Goal: Task Accomplishment & Management: Manage account settings

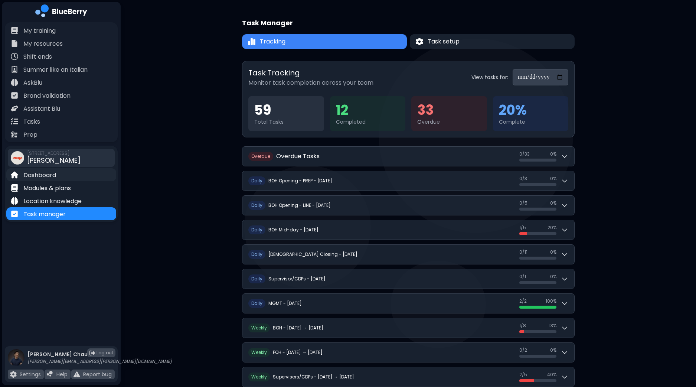
click at [45, 179] on p "Dashboard" at bounding box center [39, 175] width 33 height 9
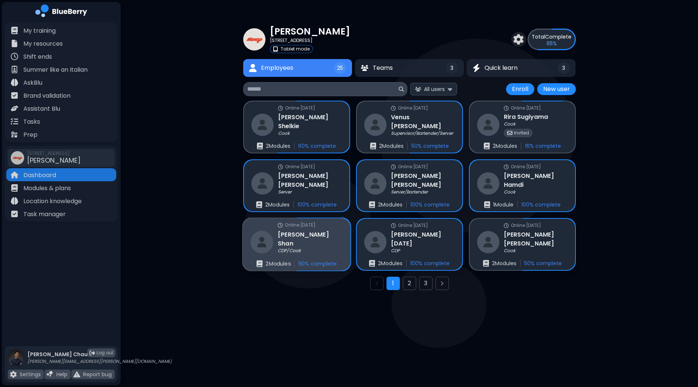
click at [319, 239] on h3 "Sai Won Shan" at bounding box center [310, 239] width 65 height 18
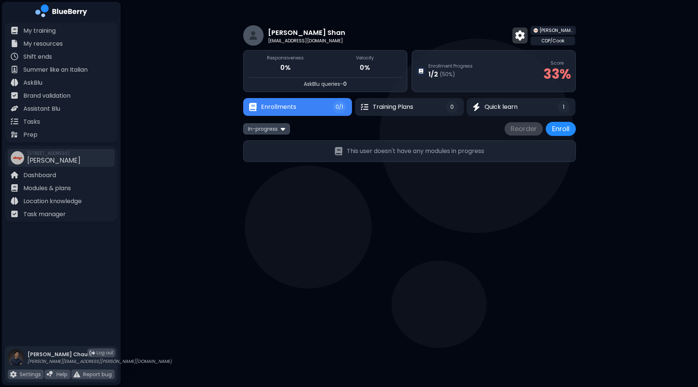
click at [524, 35] on img at bounding box center [519, 35] width 9 height 10
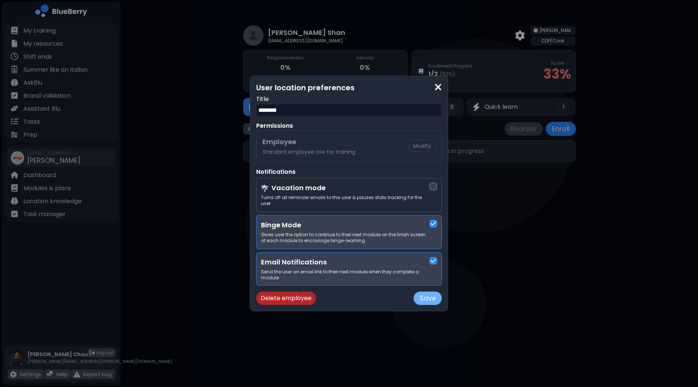
click at [427, 298] on button "Save" at bounding box center [427, 297] width 28 height 13
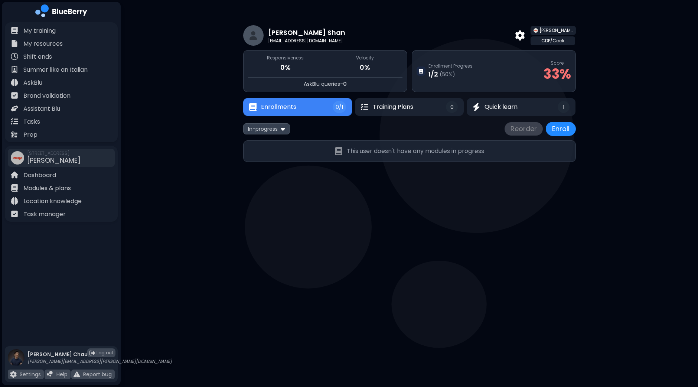
click at [337, 109] on span "0/1" at bounding box center [338, 107] width 7 height 7
click at [524, 34] on img at bounding box center [519, 35] width 9 height 10
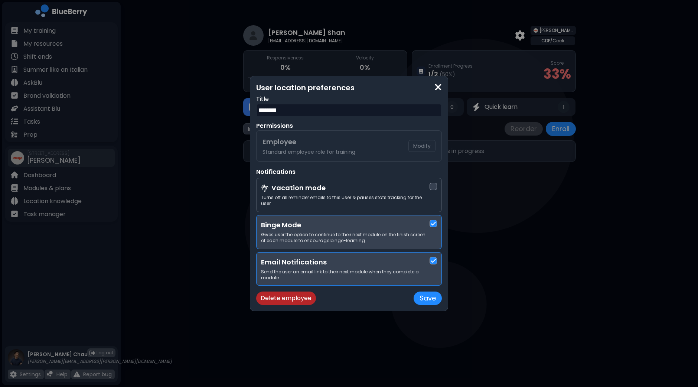
click at [536, 262] on div "User location preferences Title ******** Permissions Employee Standard employee…" at bounding box center [349, 193] width 698 height 387
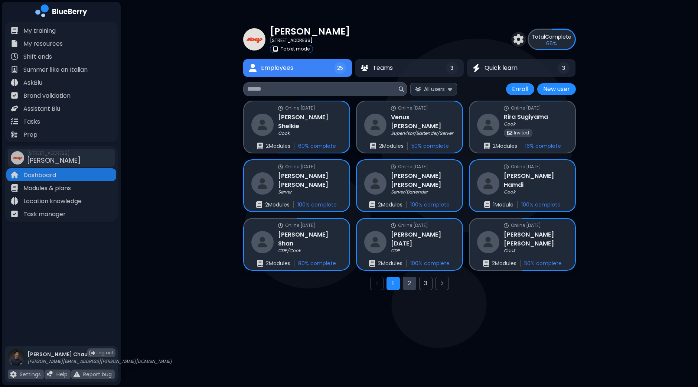
click at [407, 281] on button "2" at bounding box center [409, 282] width 13 height 13
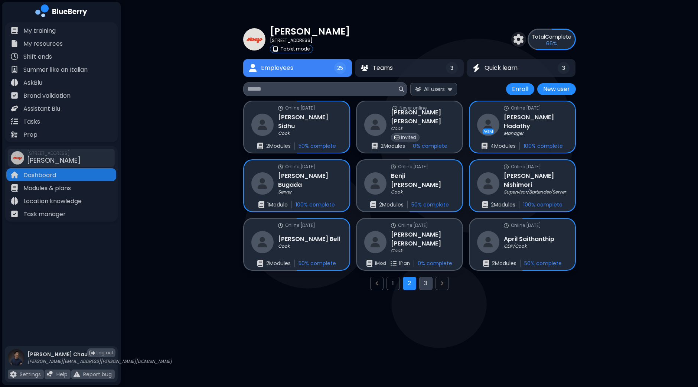
click at [426, 285] on button "3" at bounding box center [425, 282] width 13 height 13
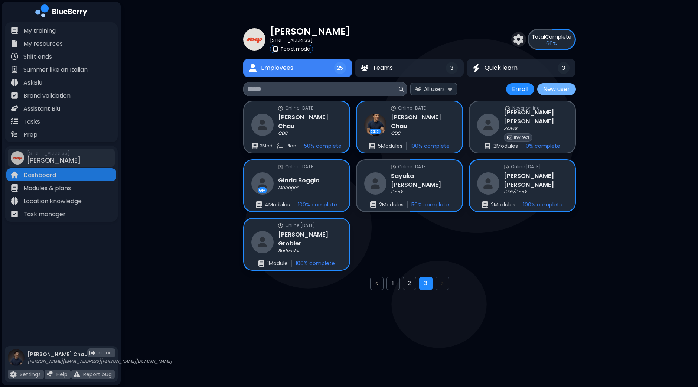
click at [552, 86] on button "New user" at bounding box center [556, 89] width 39 height 12
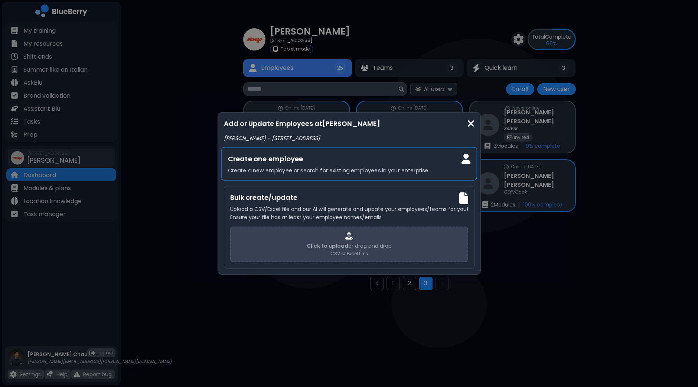
click at [345, 164] on h3 "Create one employee" at bounding box center [348, 158] width 243 height 11
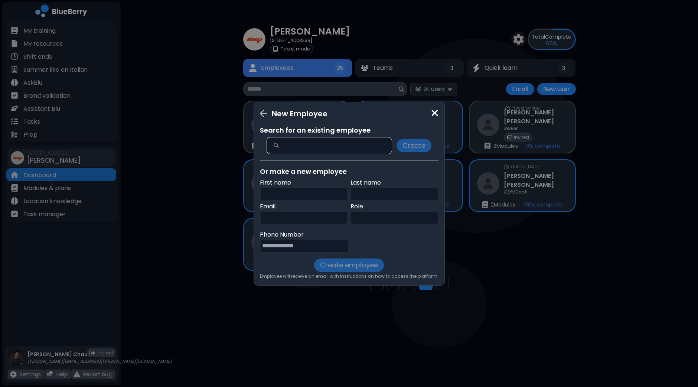
click at [289, 198] on input "text" at bounding box center [304, 193] width 88 height 13
type input "****"
type input "*******"
paste input "**********"
type input "**********"
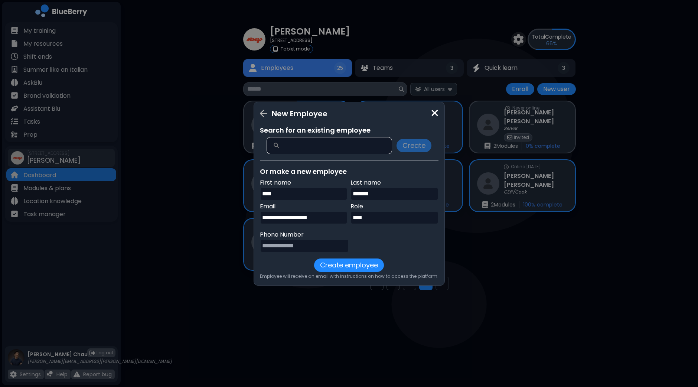
type input "****"
paste input "**********"
type input "**********"
click at [353, 268] on button "Create employee" at bounding box center [349, 264] width 70 height 13
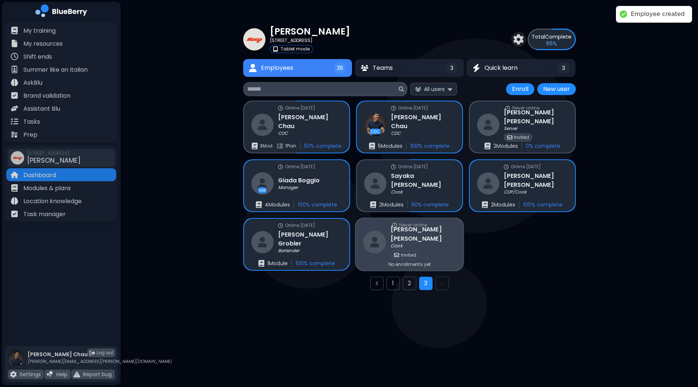
click at [428, 251] on div "Invited" at bounding box center [422, 255] width 65 height 8
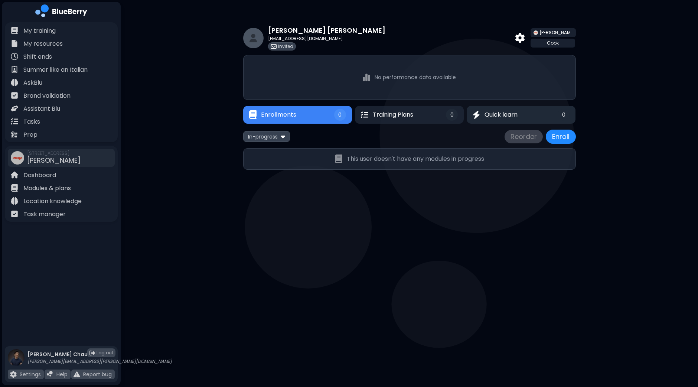
click at [515, 113] on span "Quick learn" at bounding box center [500, 114] width 33 height 9
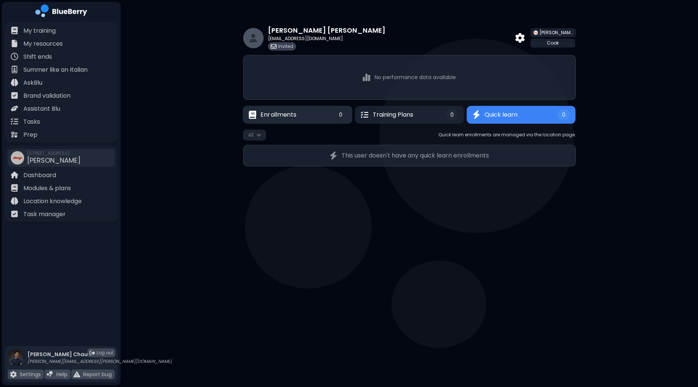
click at [303, 112] on button "Enrollments 0" at bounding box center [297, 115] width 109 height 18
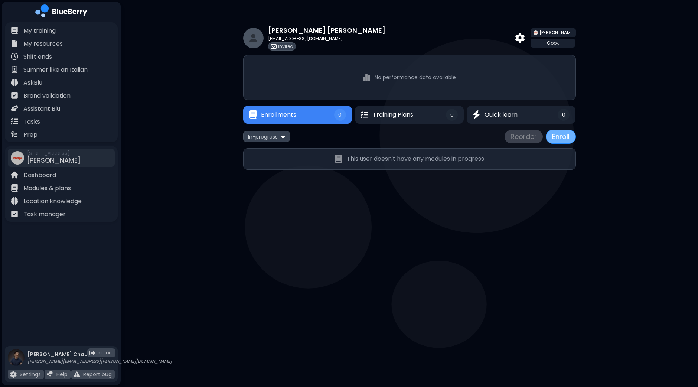
click at [552, 137] on button "Enroll" at bounding box center [561, 137] width 30 height 14
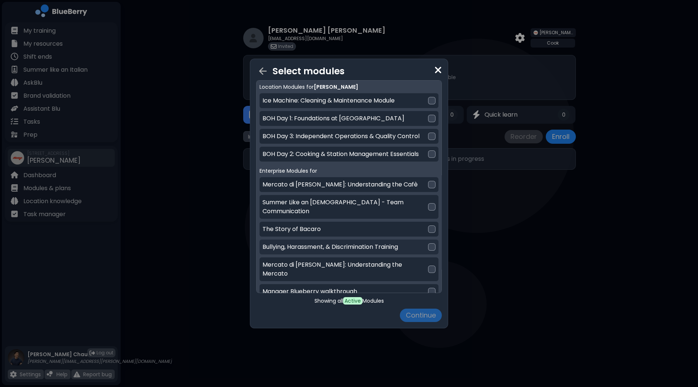
click at [431, 243] on div at bounding box center [431, 246] width 7 height 7
click at [429, 315] on button "Continue" at bounding box center [421, 314] width 42 height 13
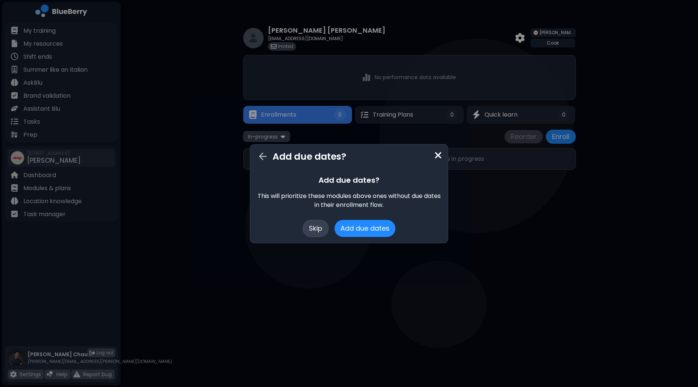
click at [312, 229] on button "Skip" at bounding box center [315, 228] width 26 height 17
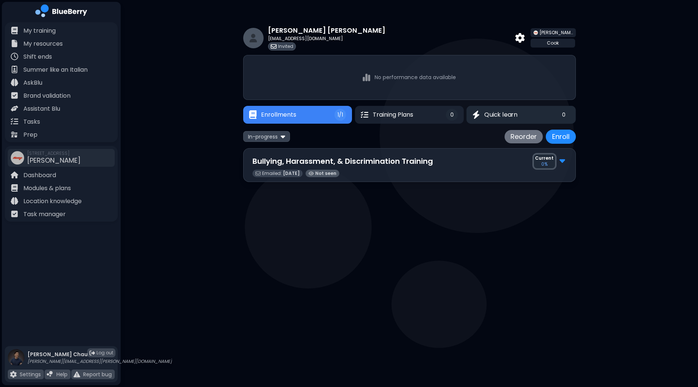
click at [551, 110] on button "Quick learn 0" at bounding box center [520, 115] width 109 height 18
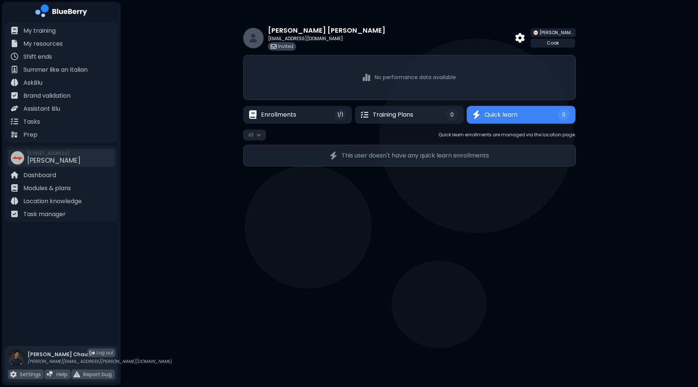
click at [414, 159] on p "This user doesn't have any quick learn enrollments" at bounding box center [414, 155] width 147 height 9
click at [415, 157] on p "This user doesn't have any quick learn enrollments" at bounding box center [414, 155] width 147 height 9
click at [38, 213] on p "Task manager" at bounding box center [44, 214] width 42 height 9
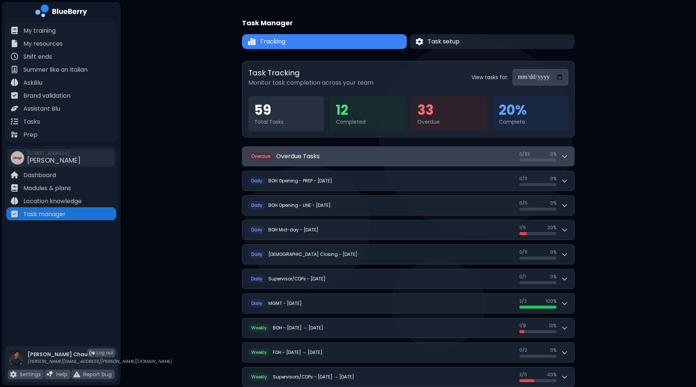
click at [569, 154] on button "O verdue Overdue Tasks 0 / 33 0 / 33 0 %" at bounding box center [408, 156] width 332 height 19
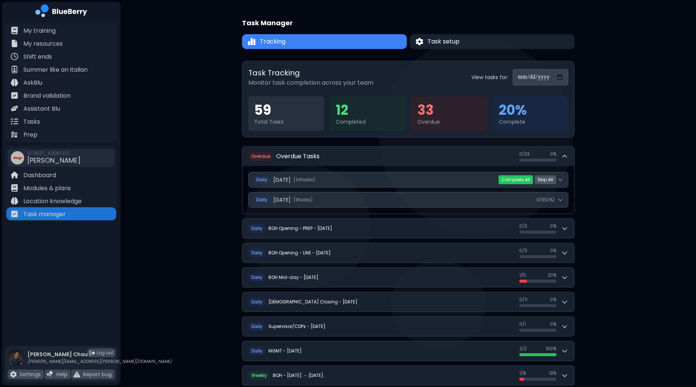
click at [549, 181] on button "Skip All" at bounding box center [545, 179] width 22 height 9
click at [530, 181] on button "Yes" at bounding box center [532, 179] width 14 height 7
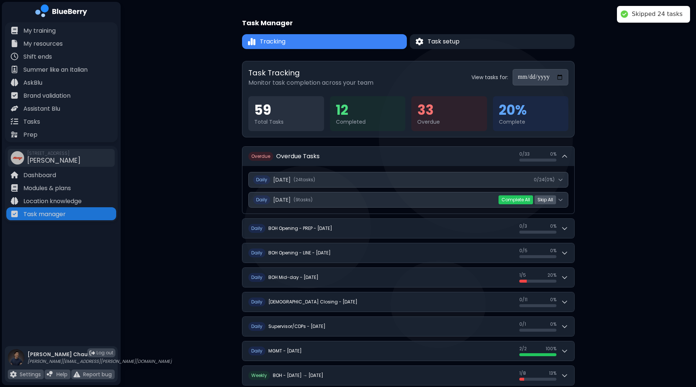
click at [546, 200] on button "Skip All" at bounding box center [545, 199] width 22 height 9
click at [530, 199] on button "Yes" at bounding box center [532, 199] width 14 height 7
click at [640, 183] on div "**********" at bounding box center [408, 287] width 575 height 574
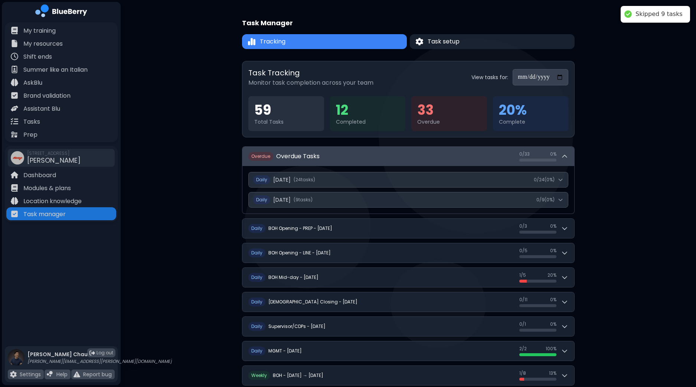
click at [563, 153] on icon at bounding box center [564, 156] width 7 height 7
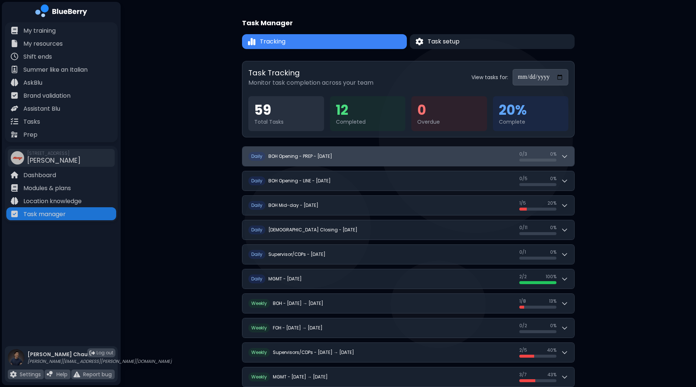
click at [566, 158] on icon at bounding box center [564, 156] width 7 height 7
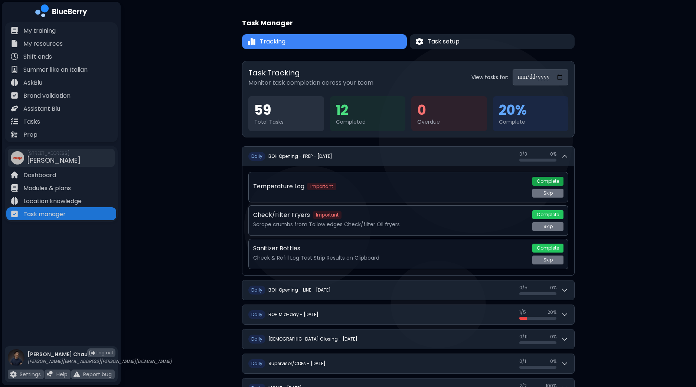
click at [548, 182] on button "Complete" at bounding box center [547, 181] width 31 height 9
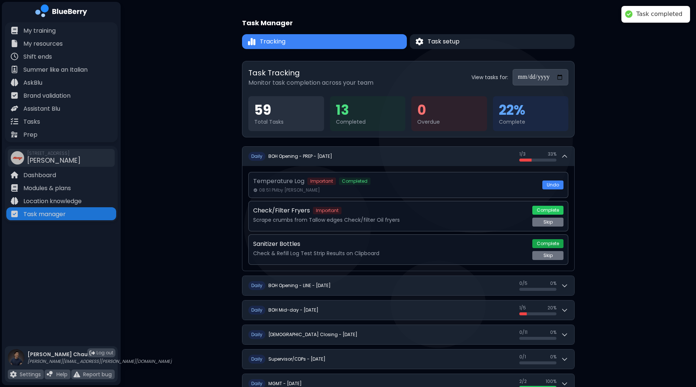
click at [551, 243] on button "Complete" at bounding box center [547, 243] width 31 height 9
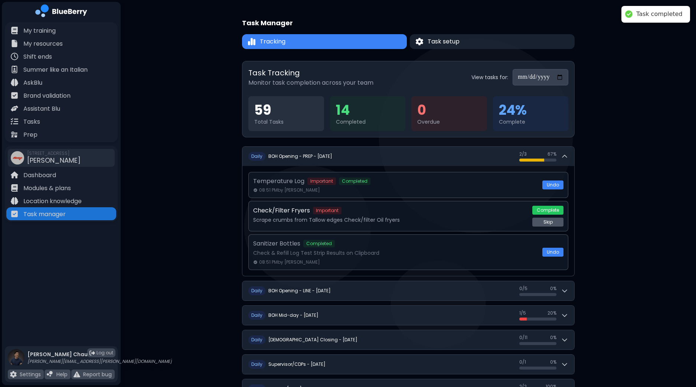
click at [555, 222] on button "Skip" at bounding box center [547, 221] width 31 height 9
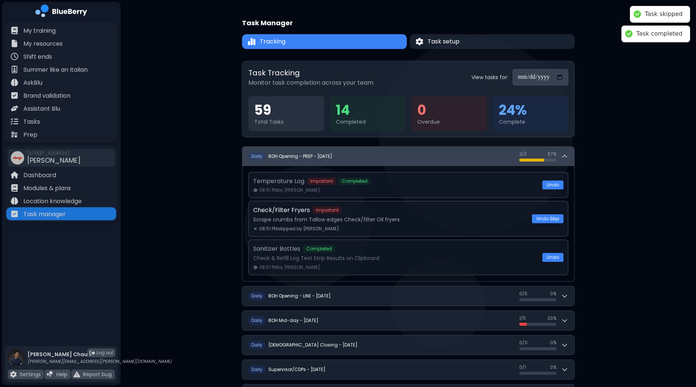
click at [565, 157] on icon at bounding box center [564, 156] width 7 height 7
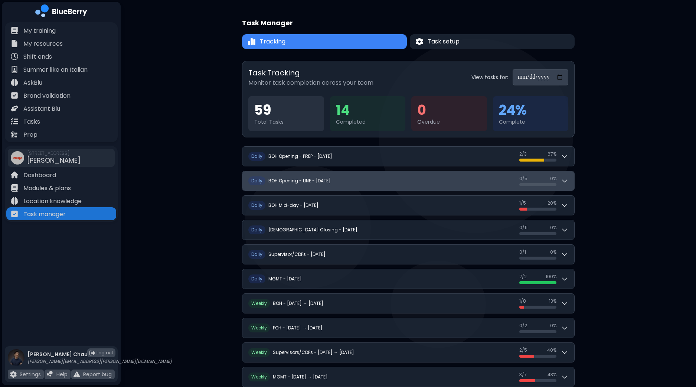
click at [570, 183] on button "D aily BOH Opening - LINE - [DATE] 0 / 5 0 / 5 0 %" at bounding box center [408, 180] width 332 height 19
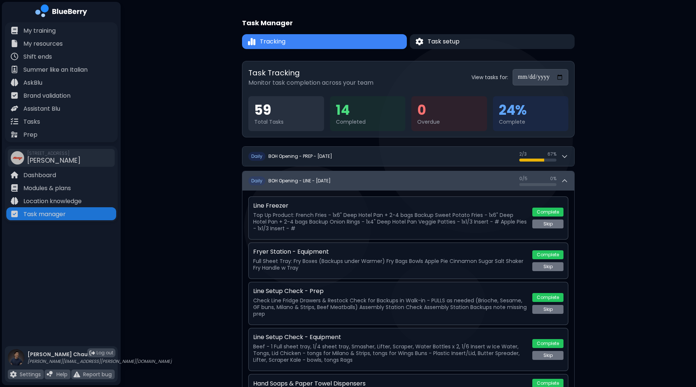
click at [570, 183] on button "D aily BOH Opening - LINE - [DATE] 0 / 5 0 / 5 0 %" at bounding box center [408, 180] width 332 height 19
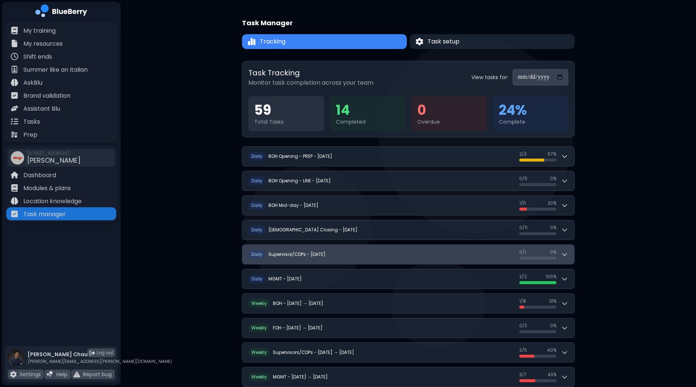
click at [561, 253] on icon at bounding box center [564, 254] width 7 height 7
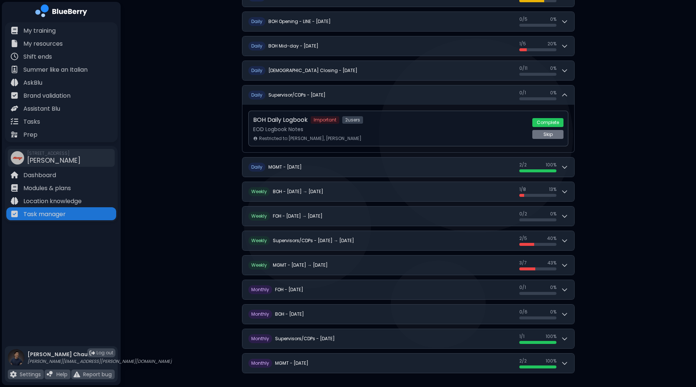
scroll to position [161, 0]
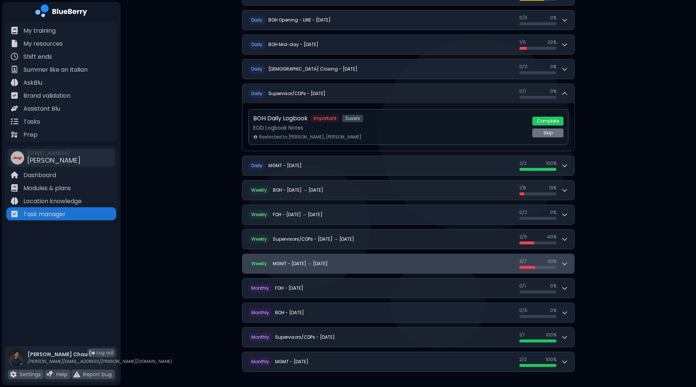
click at [566, 264] on icon at bounding box center [564, 263] width 7 height 7
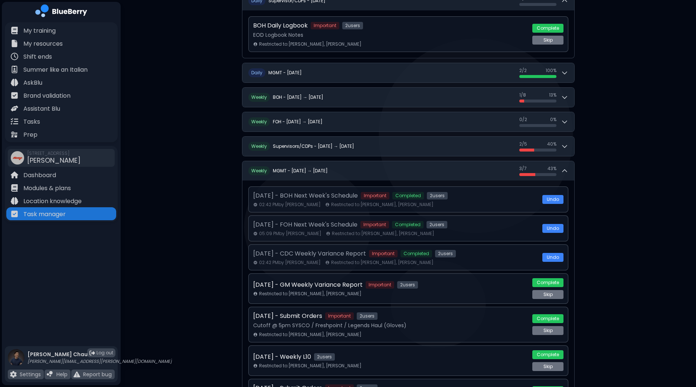
scroll to position [300, 0]
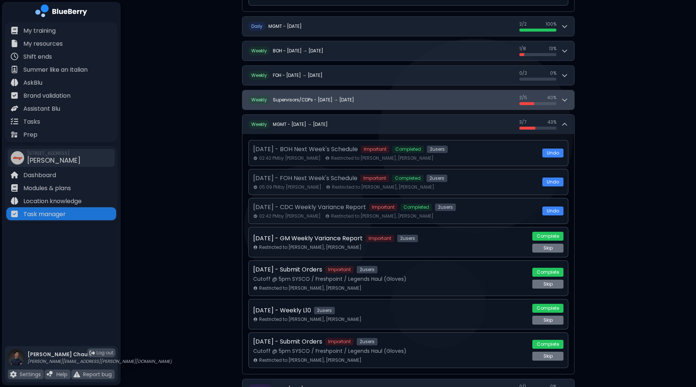
click at [566, 99] on icon at bounding box center [564, 99] width 7 height 7
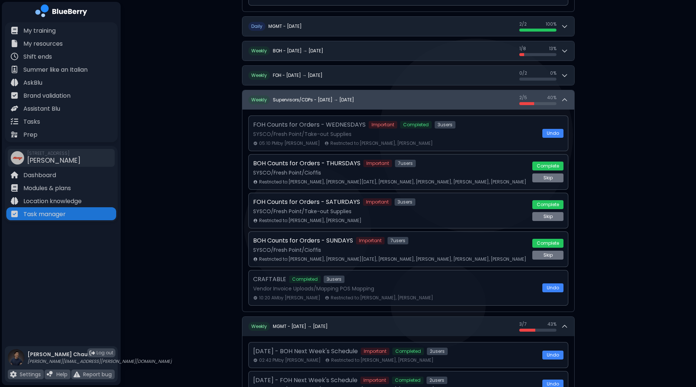
click at [568, 97] on div "2 / 5 2 / 5 40 %" at bounding box center [543, 100] width 49 height 10
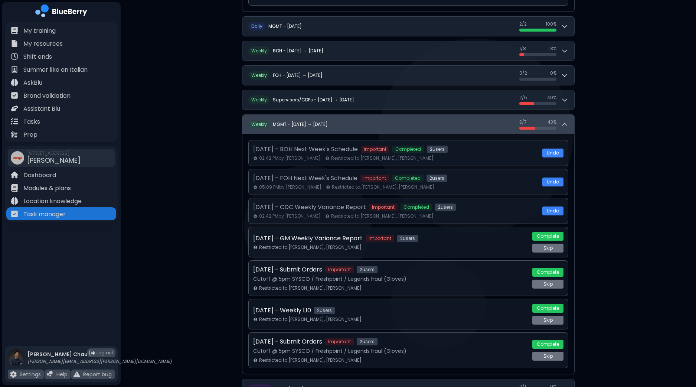
click at [565, 121] on icon at bounding box center [564, 124] width 7 height 7
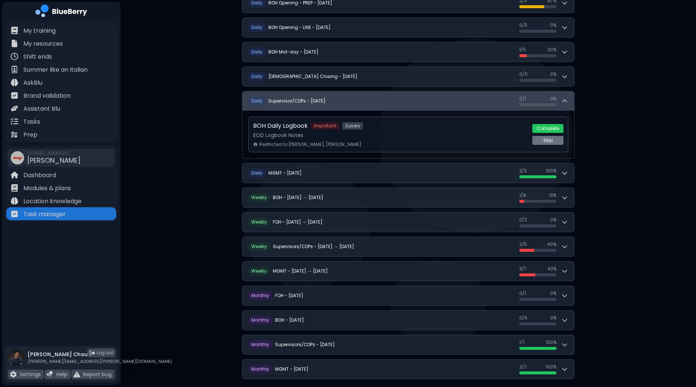
scroll to position [161, 0]
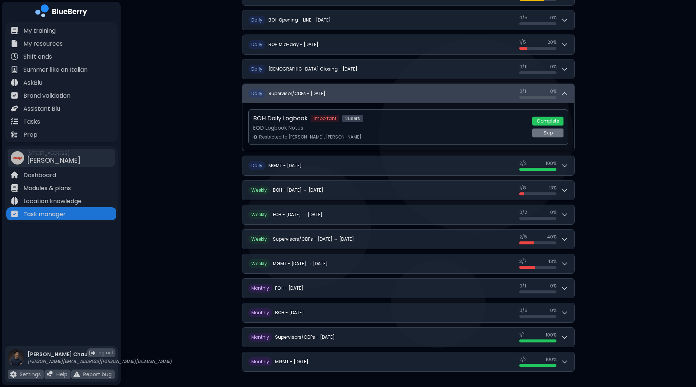
click at [567, 96] on icon at bounding box center [564, 93] width 7 height 7
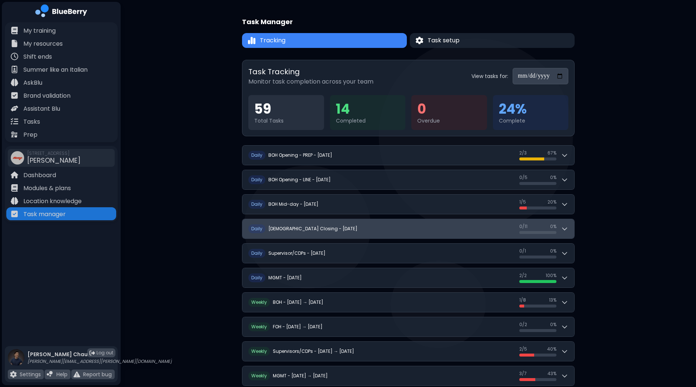
scroll to position [0, 0]
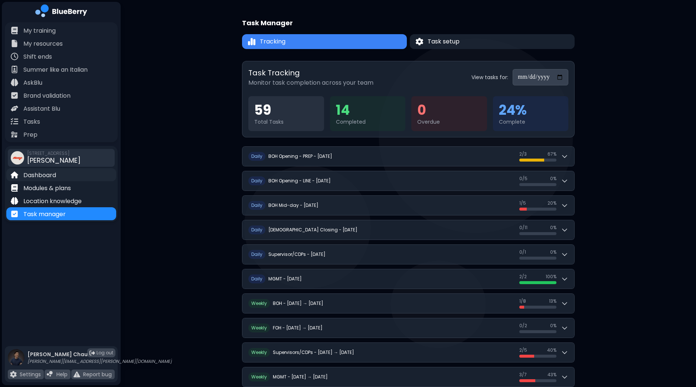
click at [56, 179] on p "Dashboard" at bounding box center [39, 175] width 33 height 9
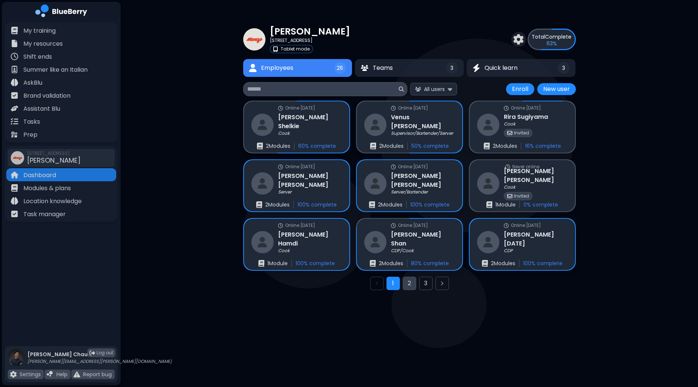
click at [410, 284] on button "2" at bounding box center [409, 282] width 13 height 13
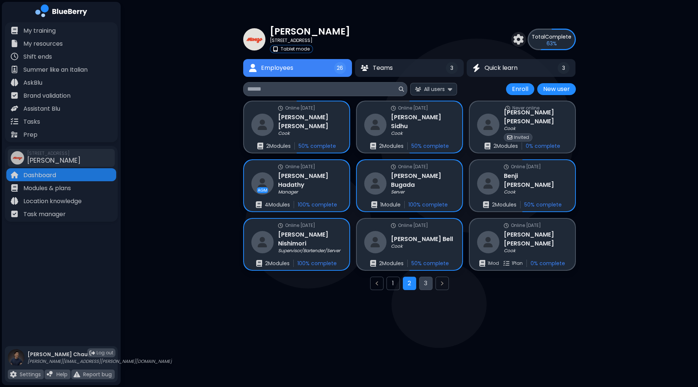
click at [426, 284] on button "3" at bounding box center [425, 282] width 13 height 13
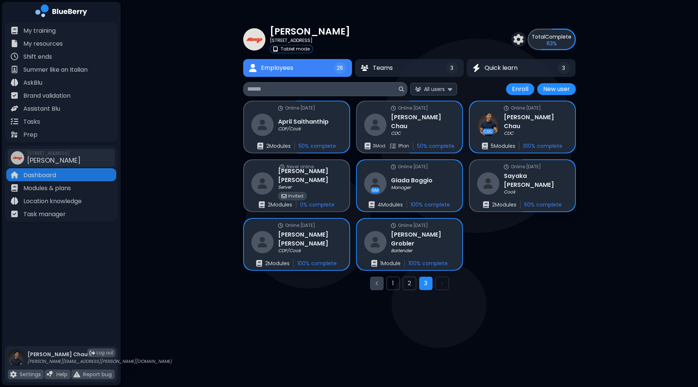
click at [377, 286] on button "Previous page" at bounding box center [376, 282] width 13 height 13
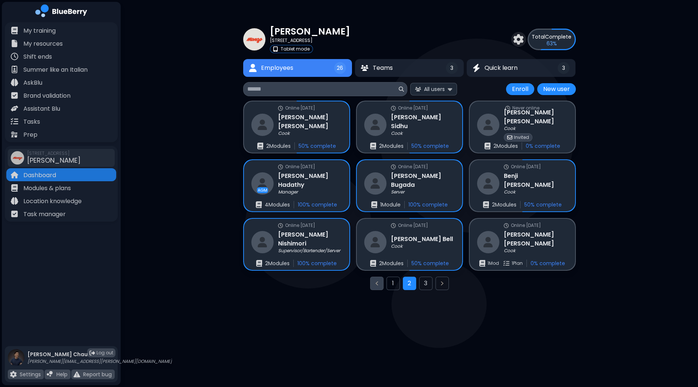
click at [374, 284] on icon "Previous page" at bounding box center [377, 283] width 6 height 6
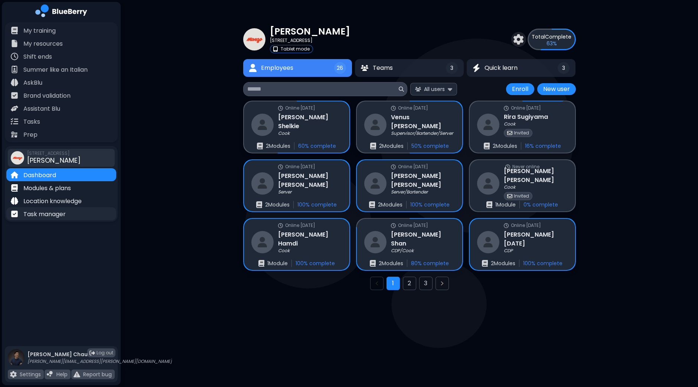
click at [62, 210] on p "Task manager" at bounding box center [44, 214] width 42 height 9
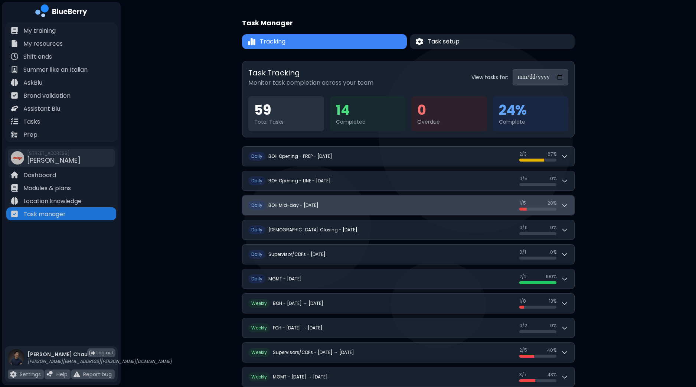
click at [570, 206] on button "D [PERSON_NAME] Mid-day - [DATE] 1 / 5 1 / 5 20 %" at bounding box center [408, 205] width 332 height 19
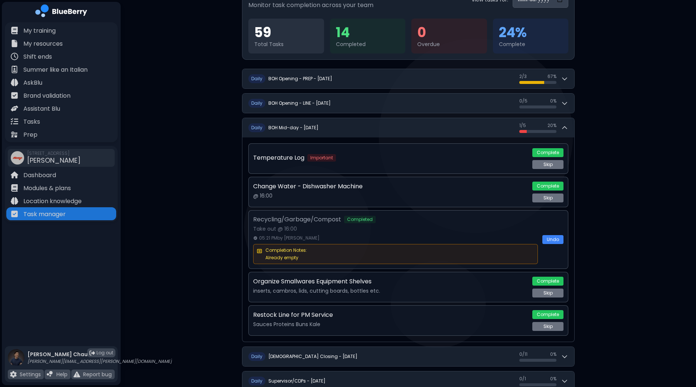
scroll to position [92, 0]
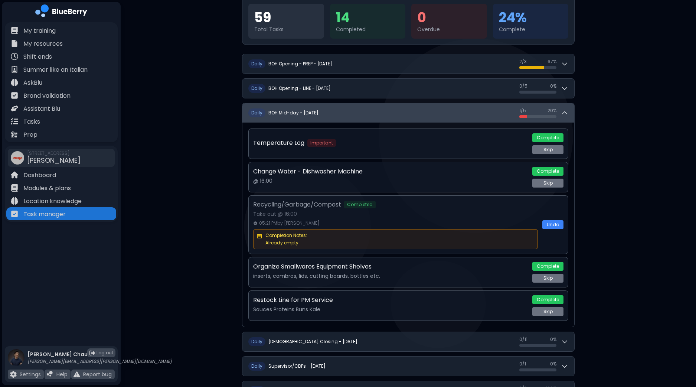
click at [566, 117] on div "1 / 5 1 / 5 20 %" at bounding box center [543, 113] width 49 height 10
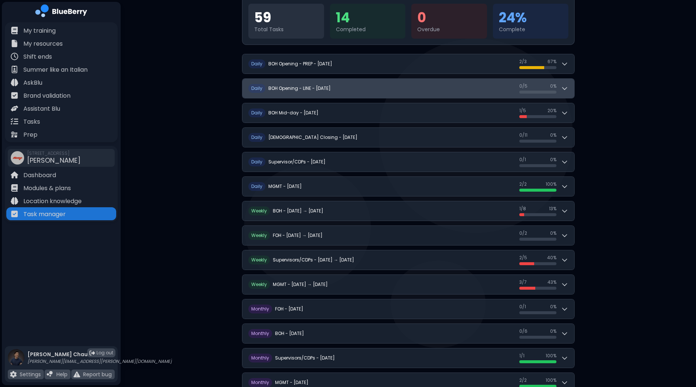
click at [566, 85] on icon at bounding box center [564, 88] width 7 height 7
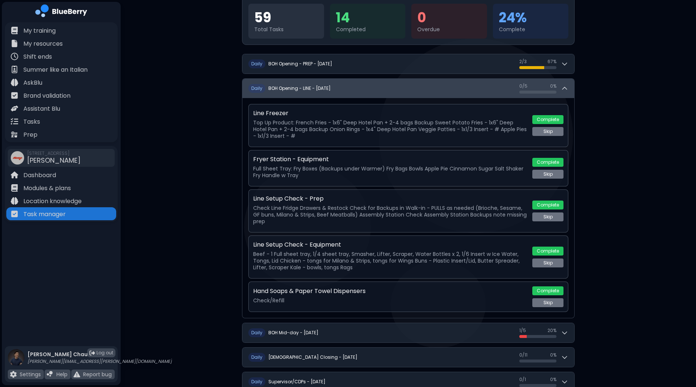
click at [566, 85] on icon at bounding box center [564, 88] width 7 height 7
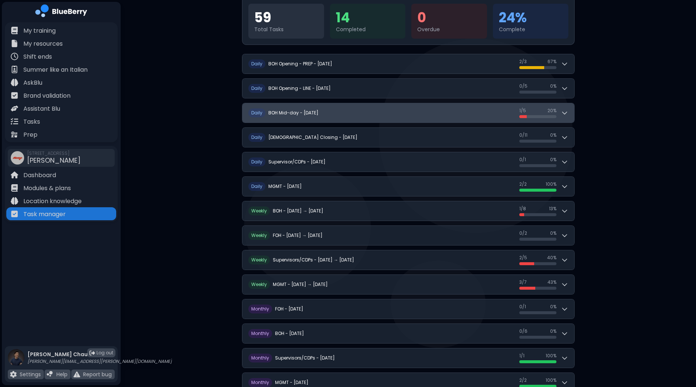
click at [566, 112] on icon at bounding box center [564, 112] width 7 height 7
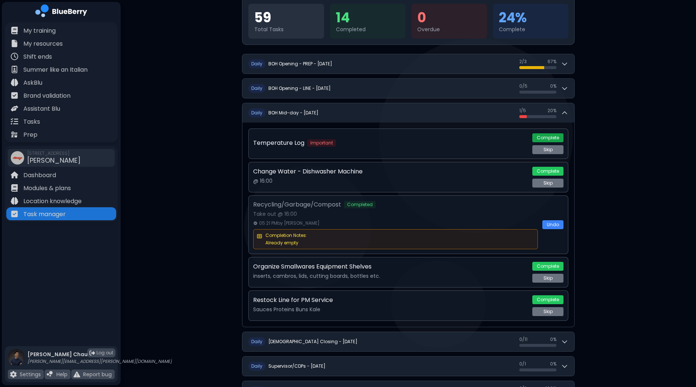
click at [559, 137] on button "Complete" at bounding box center [547, 137] width 31 height 9
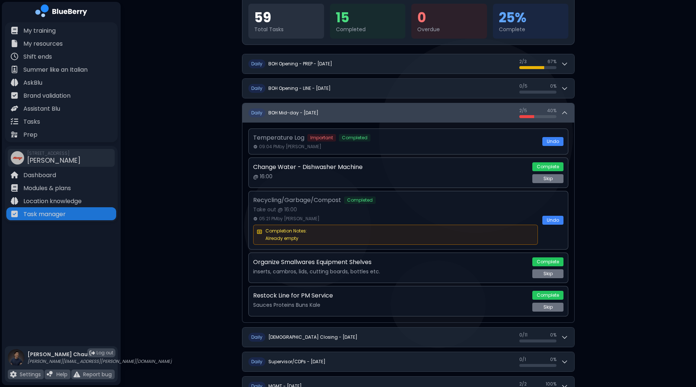
click at [564, 112] on icon at bounding box center [564, 113] width 4 height 2
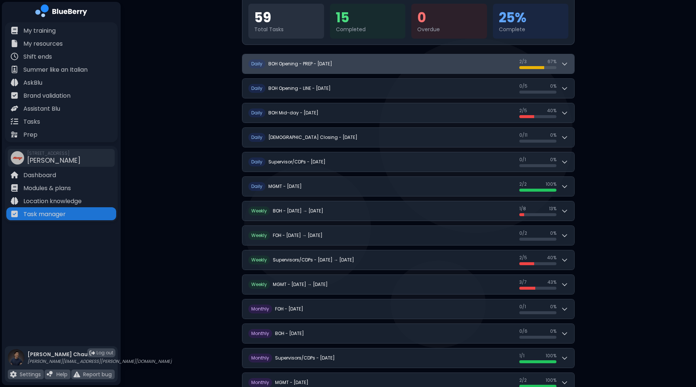
click at [564, 68] on div "2 / 3 2 / 3 67 %" at bounding box center [543, 64] width 49 height 10
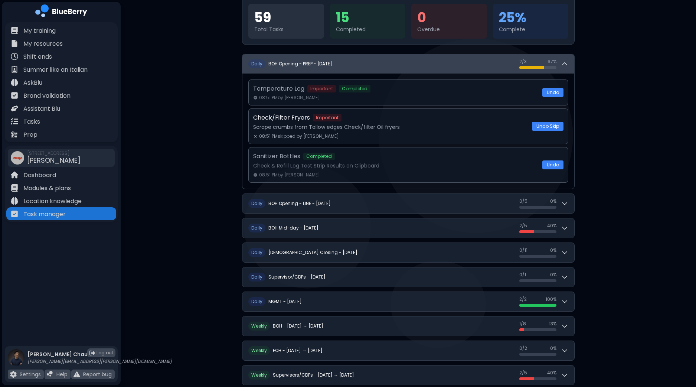
click at [564, 68] on div "2 / 3 2 / 3 67 %" at bounding box center [543, 64] width 49 height 10
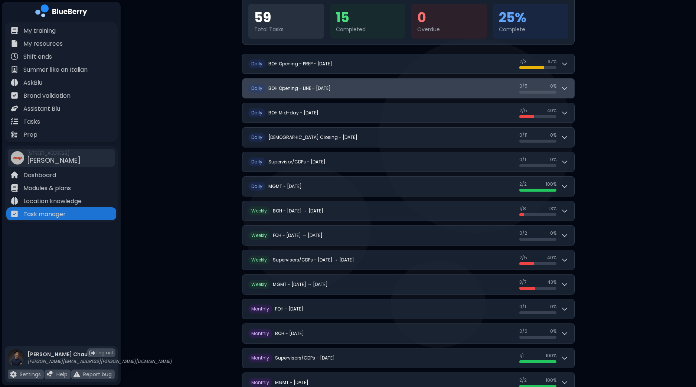
click at [566, 86] on icon at bounding box center [564, 88] width 7 height 7
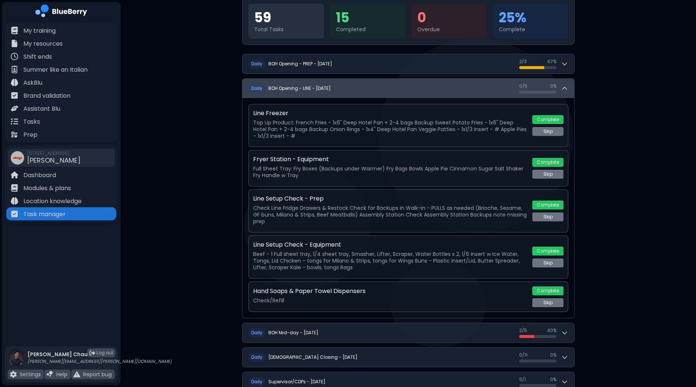
click at [566, 86] on icon at bounding box center [564, 88] width 7 height 7
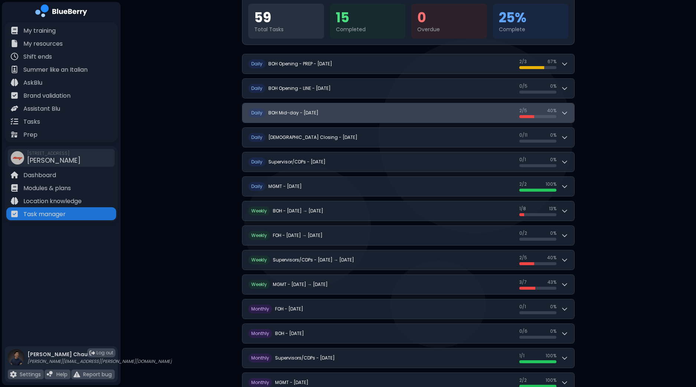
click at [564, 113] on icon at bounding box center [564, 113] width 4 height 2
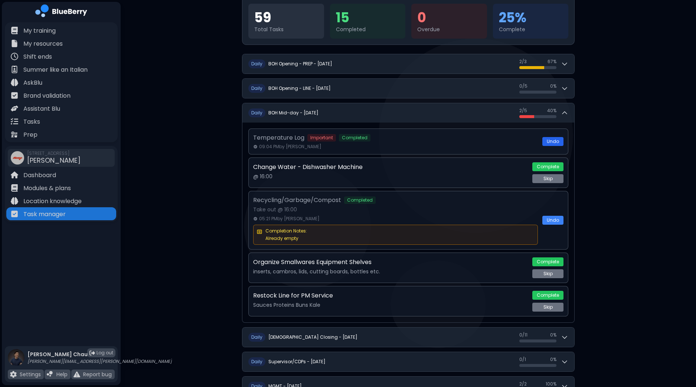
click at [557, 140] on button "Undo" at bounding box center [552, 141] width 21 height 9
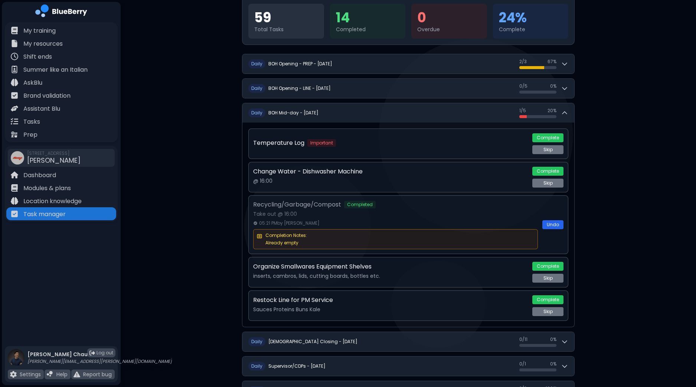
click at [553, 225] on button "Undo" at bounding box center [552, 224] width 21 height 9
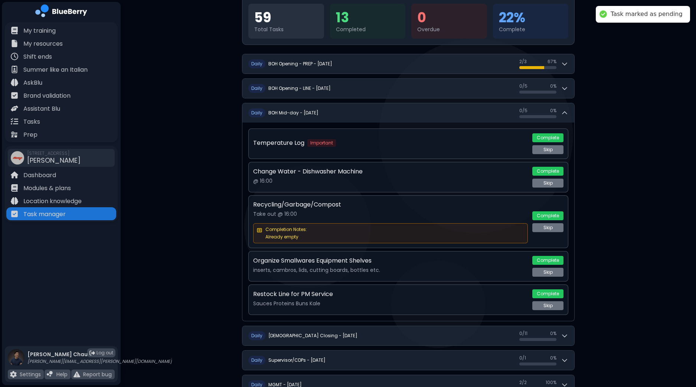
click at [454, 231] on div "Completion Notes: Already empty" at bounding box center [394, 232] width 259 height 13
click at [549, 213] on button "Complete" at bounding box center [547, 215] width 31 height 9
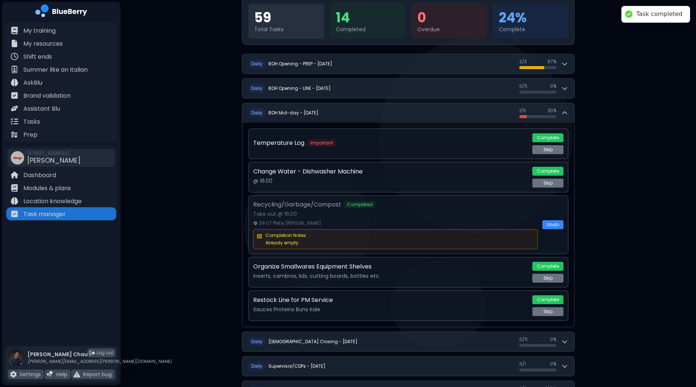
click at [594, 205] on div "**********" at bounding box center [408, 261] width 575 height 707
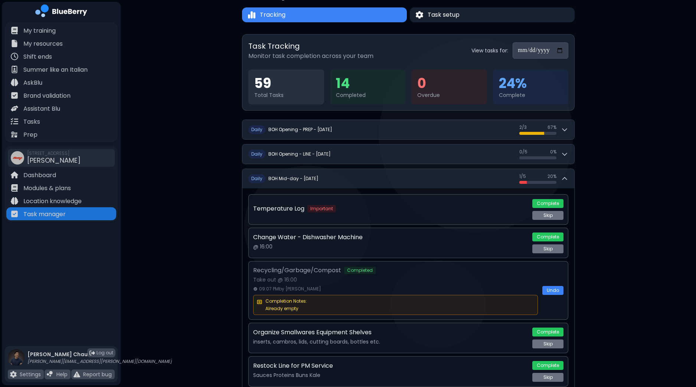
scroll to position [0, 0]
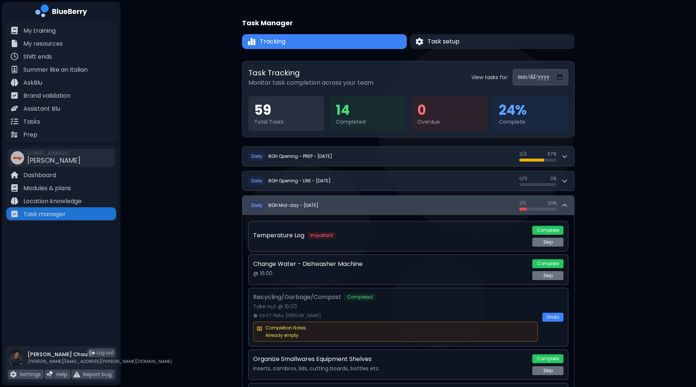
click at [565, 204] on icon at bounding box center [564, 205] width 4 height 2
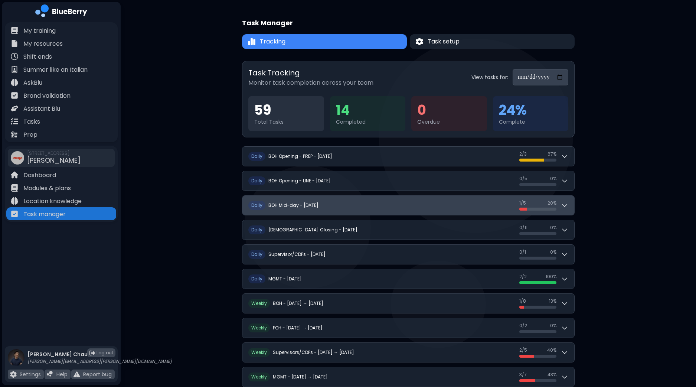
click at [565, 204] on icon at bounding box center [564, 205] width 7 height 7
